Goal: Use online tool/utility: Utilize a website feature to perform a specific function

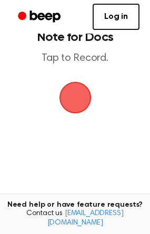
scroll to position [39, 0]
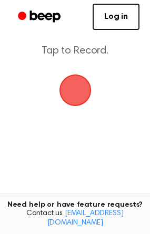
click at [75, 99] on span "button" at bounding box center [74, 90] width 29 height 29
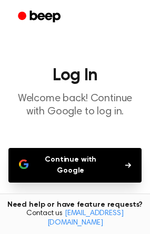
click at [72, 153] on button "Continue with Google" at bounding box center [74, 165] width 133 height 35
click at [60, 163] on button "Continue with Google" at bounding box center [74, 165] width 133 height 35
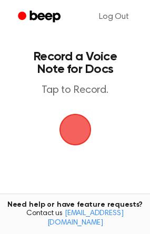
click at [83, 138] on span "button" at bounding box center [74, 129] width 29 height 29
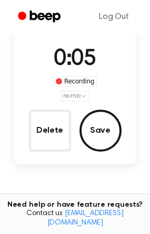
scroll to position [71, 0]
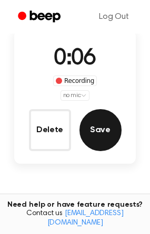
click at [90, 132] on button "Save" at bounding box center [100, 130] width 42 height 42
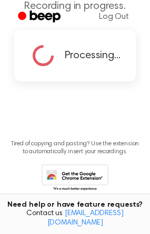
scroll to position [0, 0]
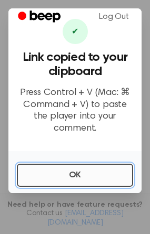
click at [71, 170] on button "OK" at bounding box center [75, 175] width 116 height 23
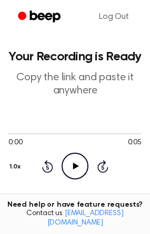
click at [71, 170] on icon "Play Audio" at bounding box center [74, 166] width 27 height 27
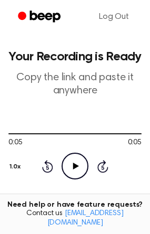
click at [71, 170] on icon "Play Audio" at bounding box center [74, 166] width 27 height 27
click at [74, 163] on icon "Play Audio" at bounding box center [74, 166] width 27 height 27
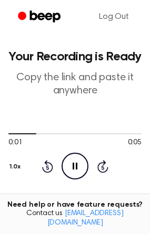
click at [74, 163] on icon "Pause Audio" at bounding box center [74, 166] width 27 height 27
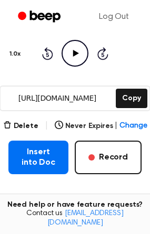
scroll to position [114, 0]
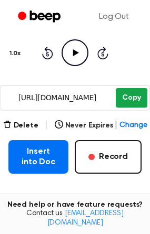
click at [137, 97] on button "Copy" at bounding box center [131, 97] width 31 height 19
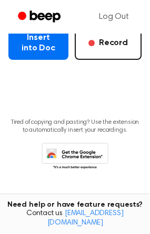
scroll to position [0, 0]
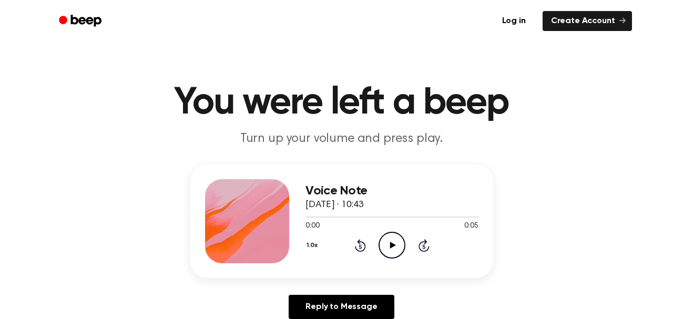
click at [389, 253] on icon "Play Audio" at bounding box center [391, 245] width 27 height 27
